Goal: Information Seeking & Learning: Learn about a topic

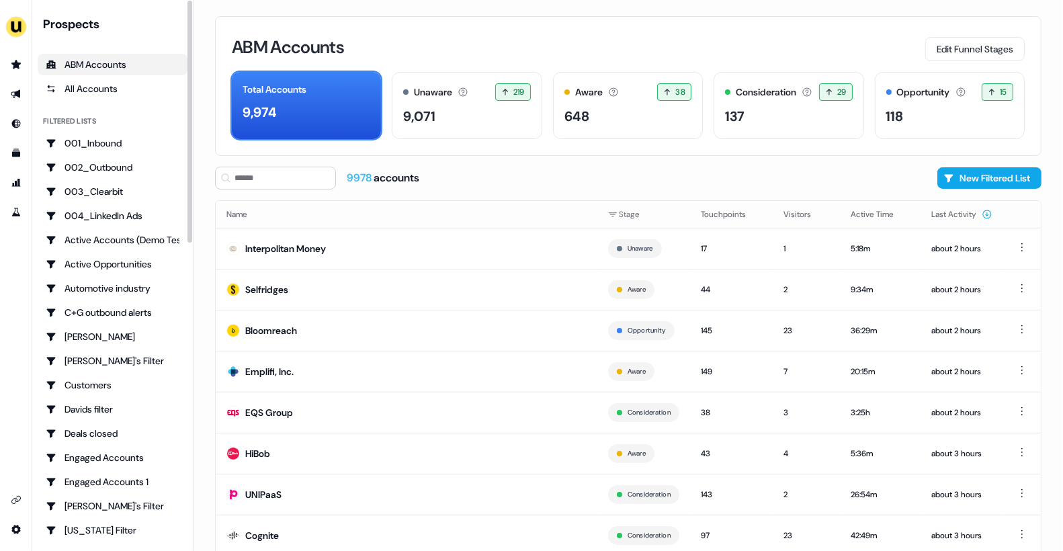
scroll to position [34, 0]
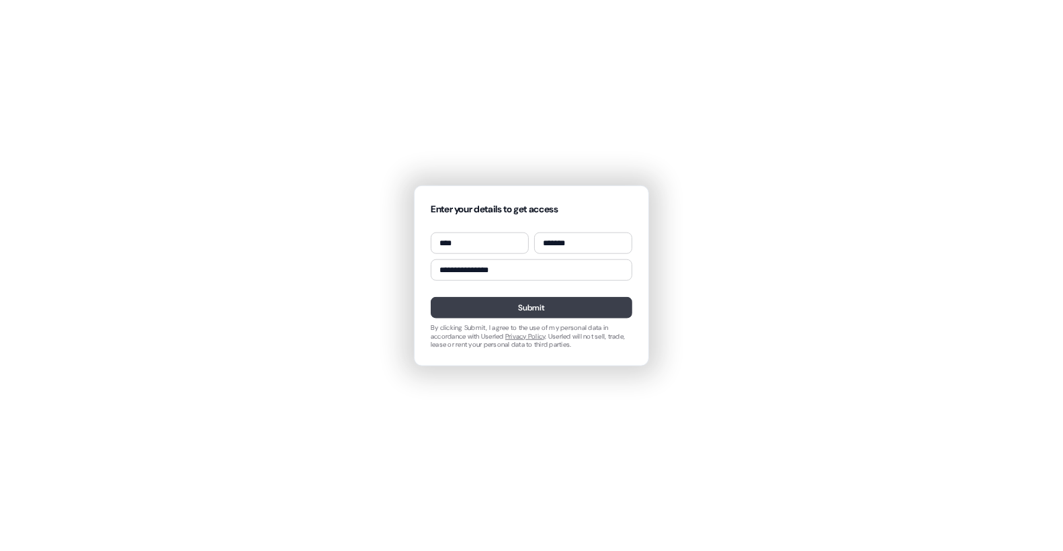
click at [510, 316] on button "Submit" at bounding box center [532, 308] width 202 height 22
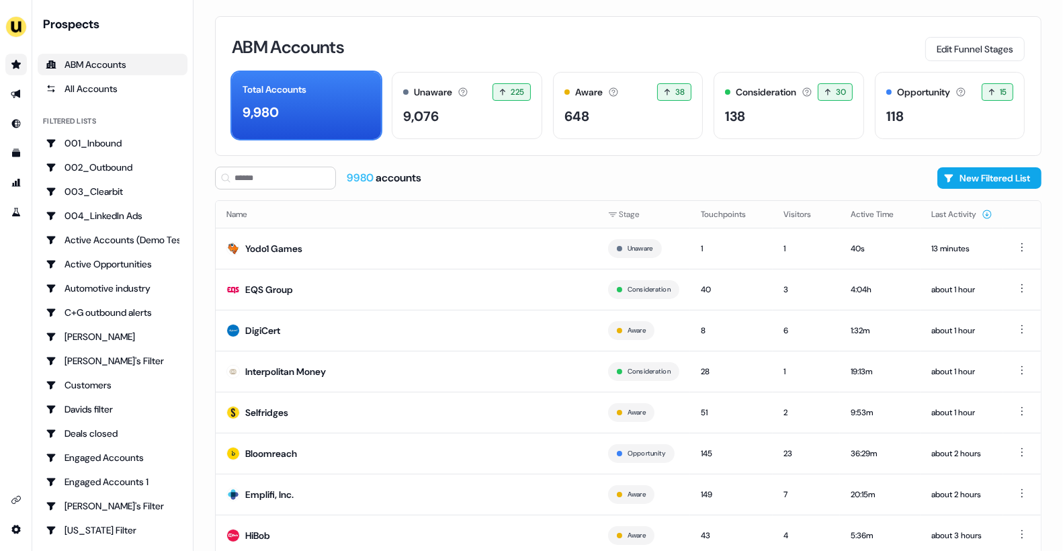
click at [9, 69] on link "Go to prospects" at bounding box center [16, 65] width 22 height 22
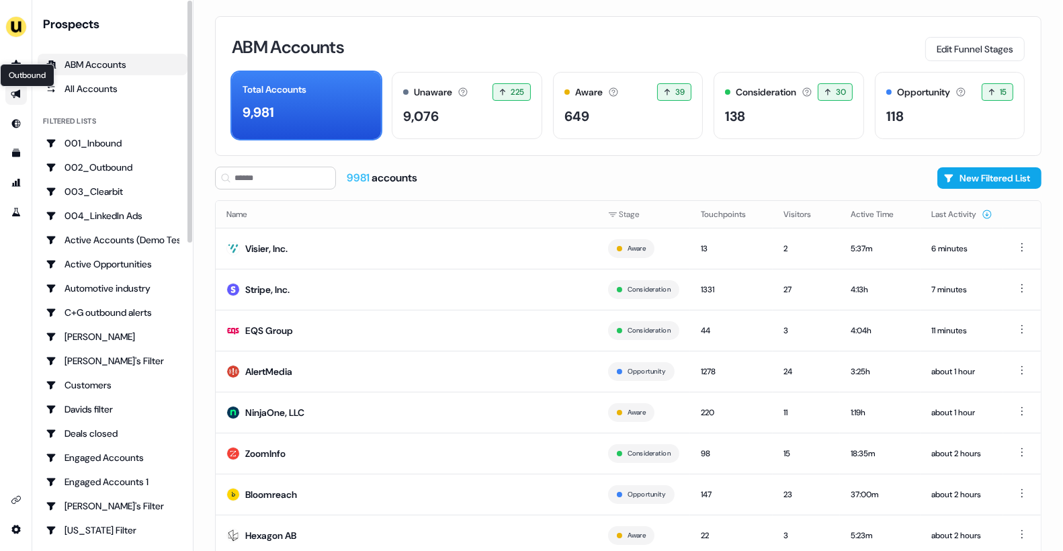
click at [15, 90] on icon "Go to outbound experience" at bounding box center [16, 94] width 11 height 11
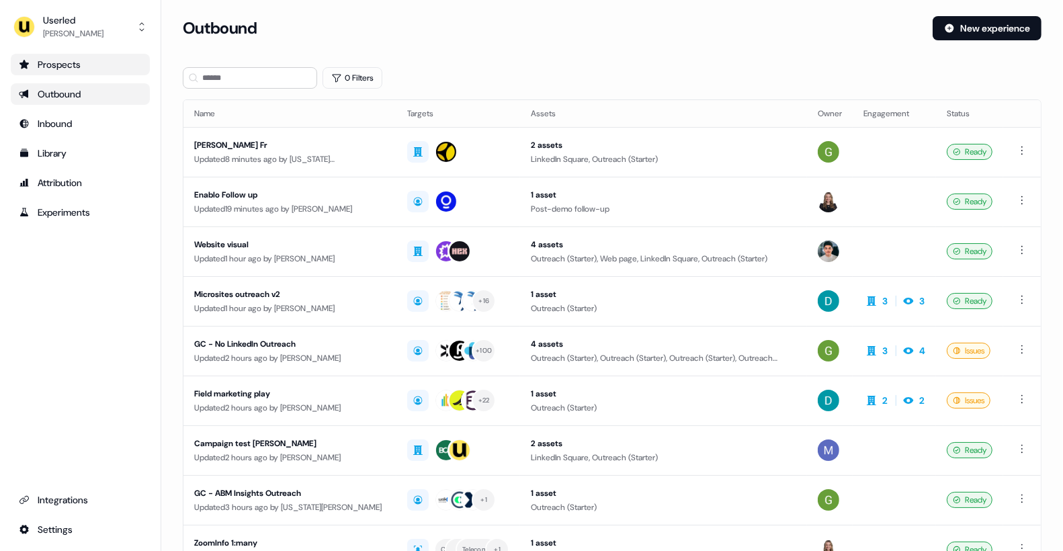
click at [73, 65] on div "Prospects" at bounding box center [80, 64] width 123 height 13
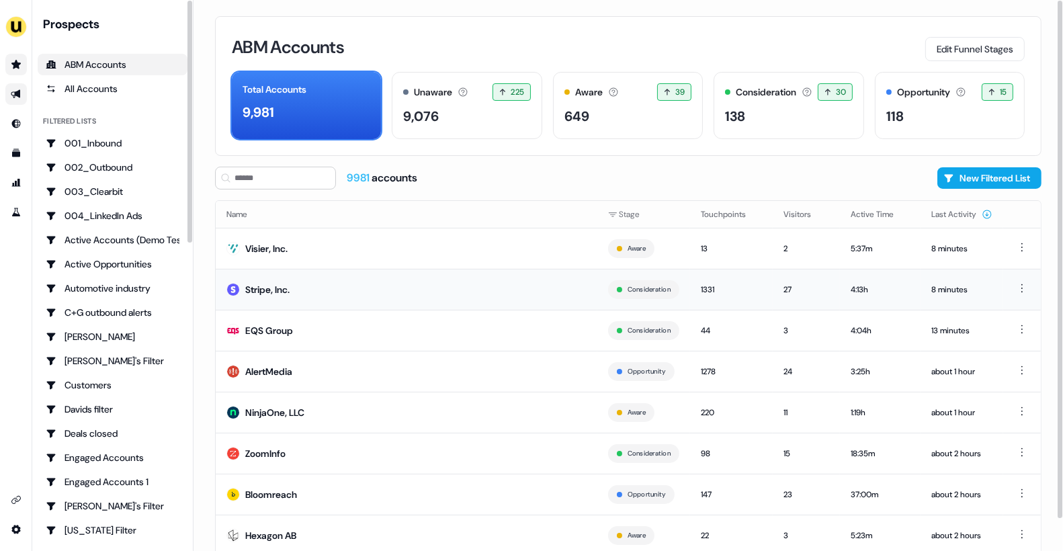
scroll to position [34, 0]
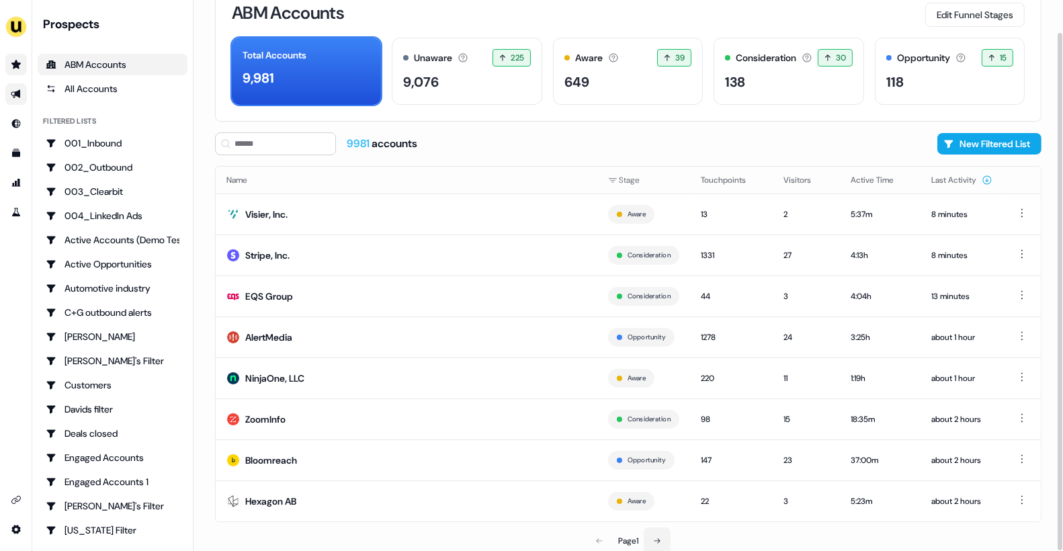
click at [655, 528] on button at bounding box center [657, 541] width 27 height 27
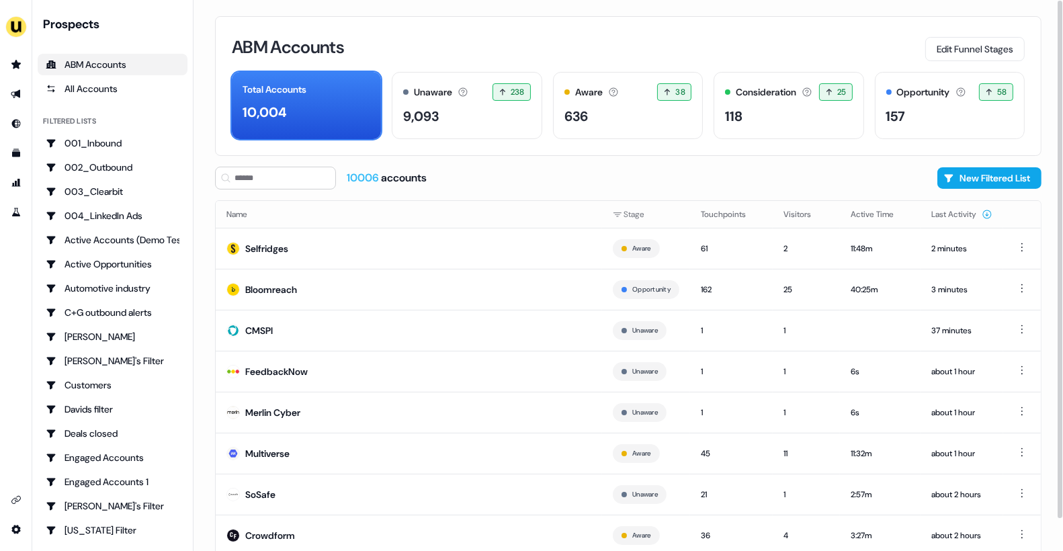
scroll to position [34, 0]
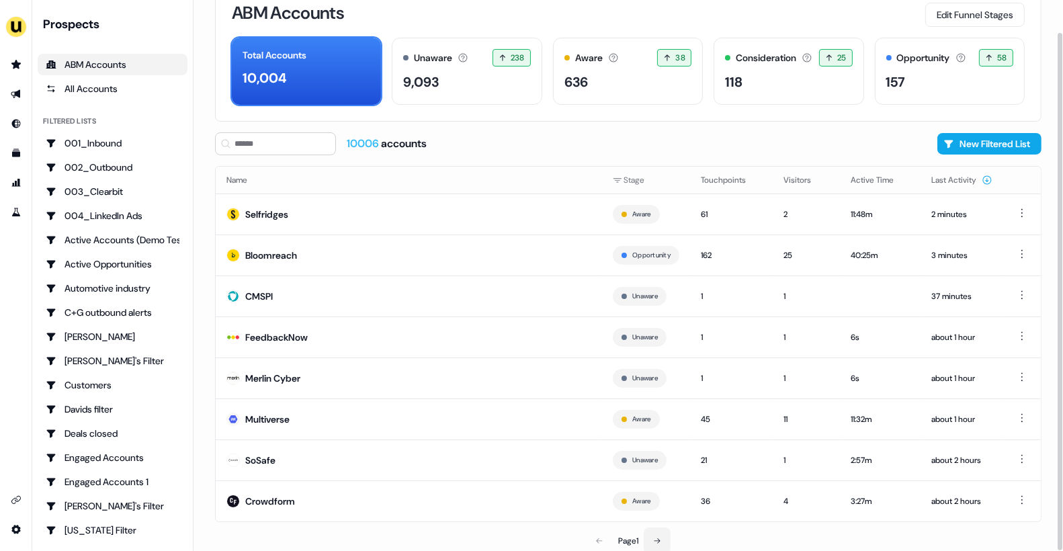
click at [657, 530] on button at bounding box center [657, 541] width 27 height 27
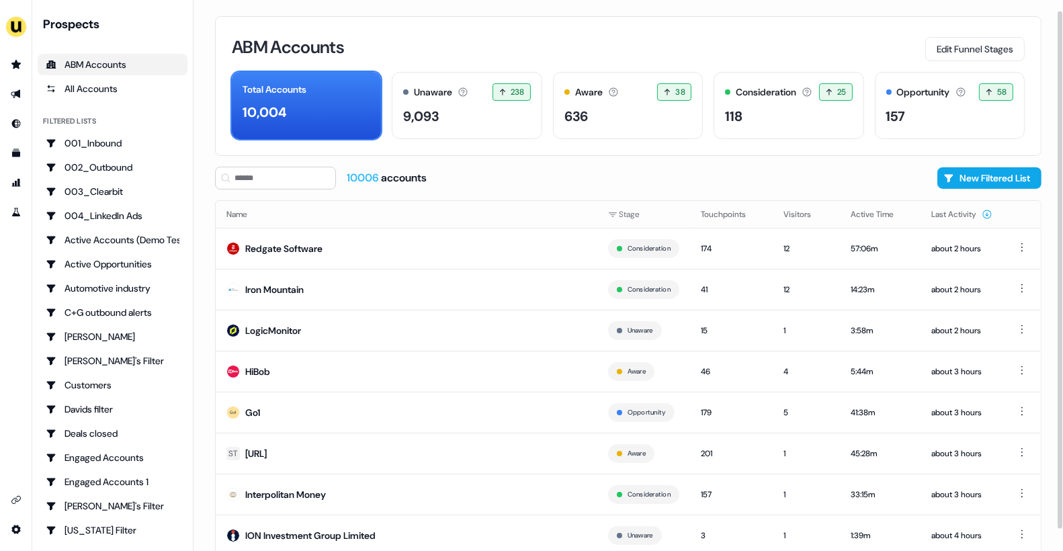
scroll to position [34, 0]
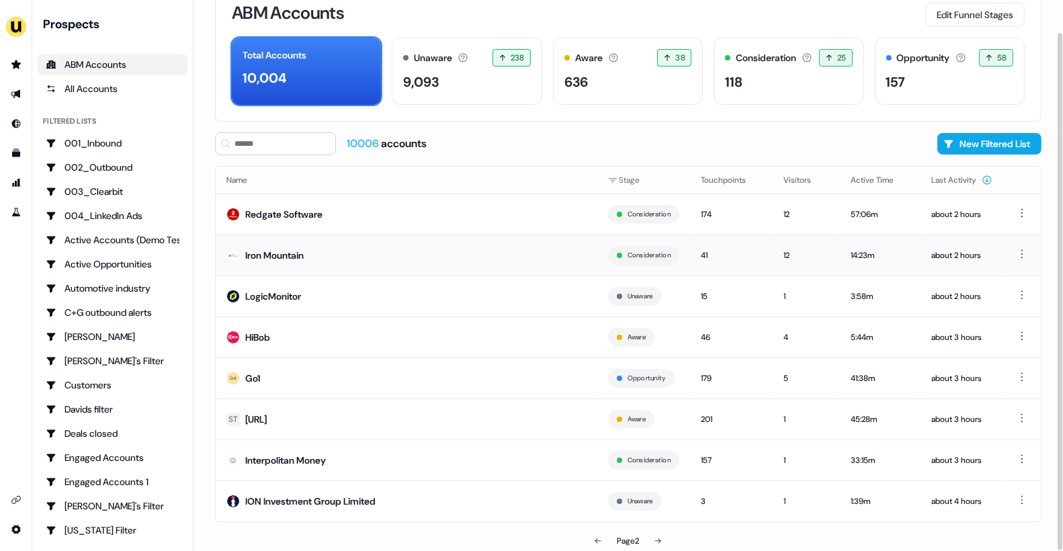
click at [360, 268] on td "Iron Mountain" at bounding box center [407, 255] width 382 height 41
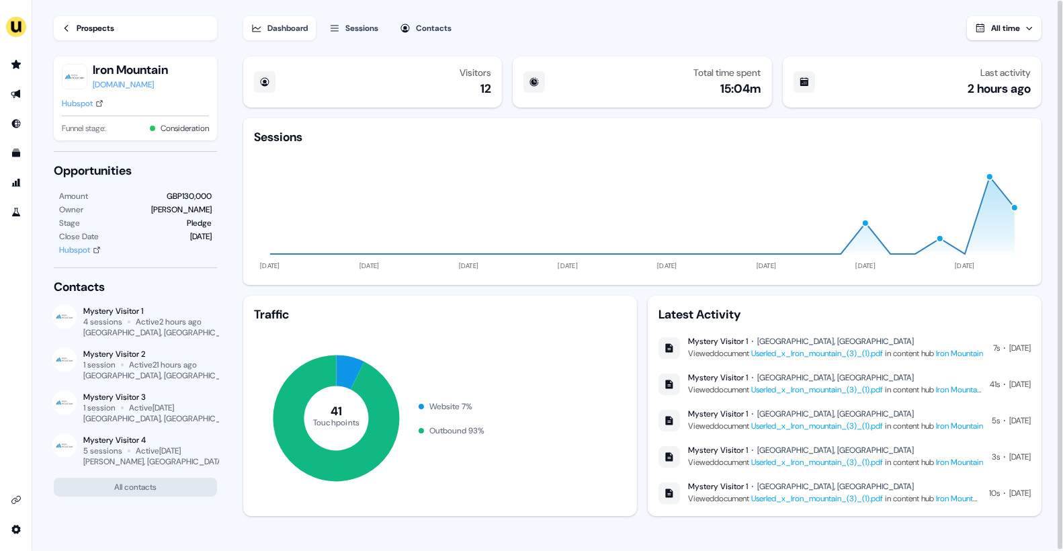
click at [358, 29] on div "Sessions" at bounding box center [361, 28] width 33 height 13
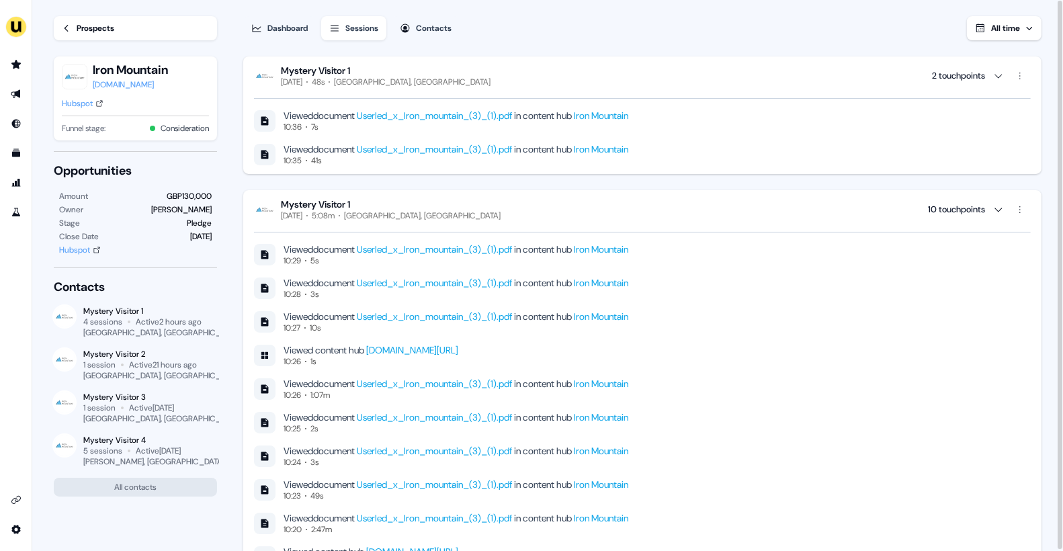
click at [406, 118] on link "Userled_x_Iron_mountain_(3)_(1).pdf" at bounding box center [434, 116] width 155 height 12
